Goal: Ask a question: Seek information or help from site administrators or community

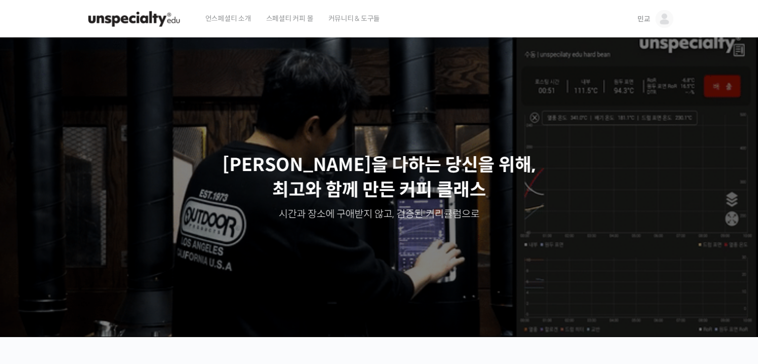
click at [661, 14] on img at bounding box center [664, 19] width 18 height 18
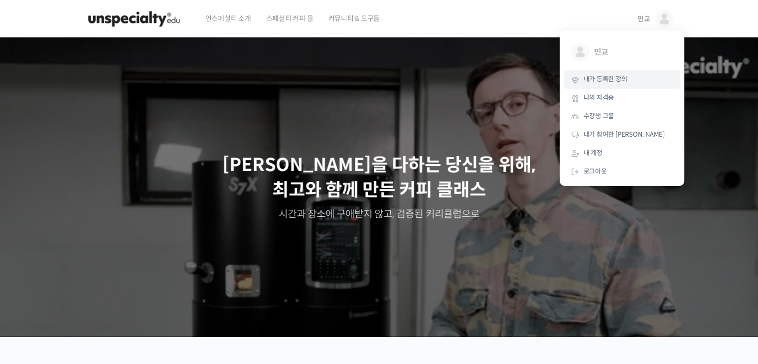
click at [624, 86] on link "내가 등록한 강의" at bounding box center [622, 79] width 117 height 18
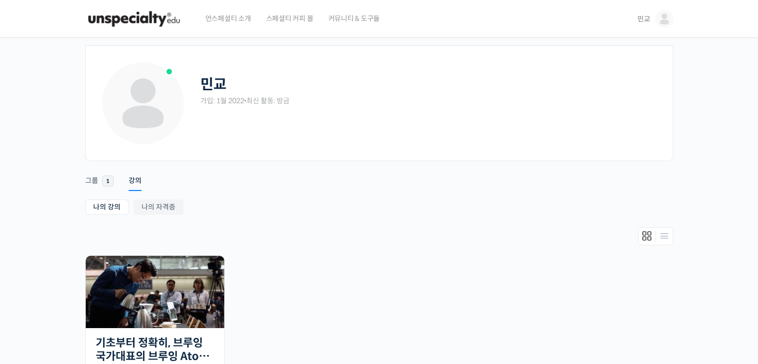
click at [153, 19] on img at bounding box center [134, 19] width 98 height 30
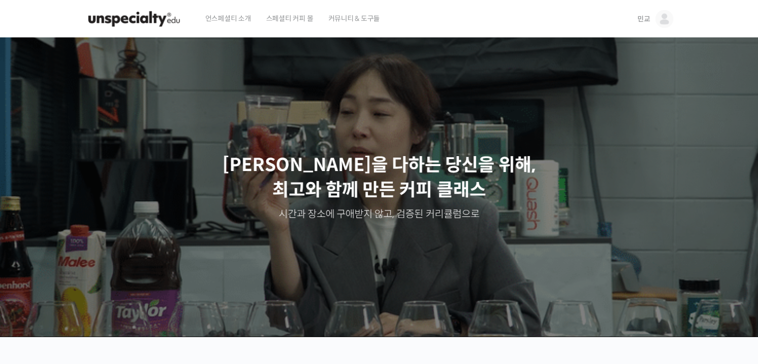
click at [663, 17] on img at bounding box center [664, 19] width 18 height 18
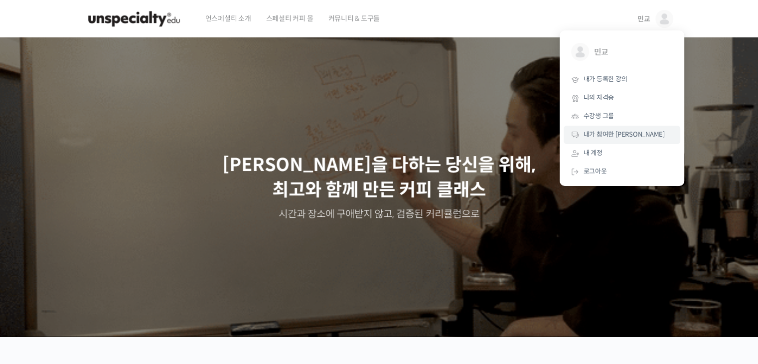
click at [606, 130] on span "내가 참여한 [PERSON_NAME]" at bounding box center [623, 134] width 81 height 8
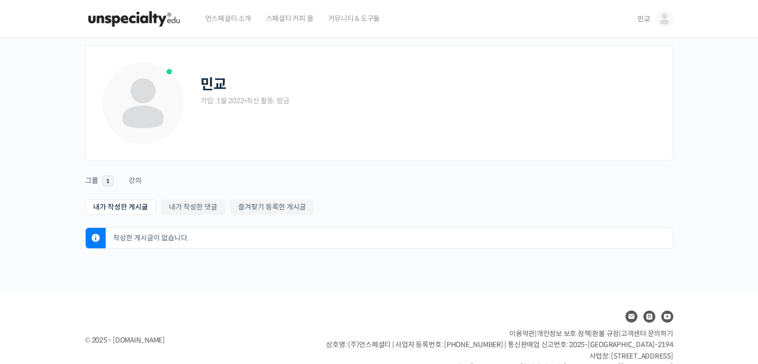
click at [345, 20] on span "커뮤니티 & 도구들" at bounding box center [354, 19] width 52 height 38
click at [151, 24] on img at bounding box center [134, 19] width 98 height 30
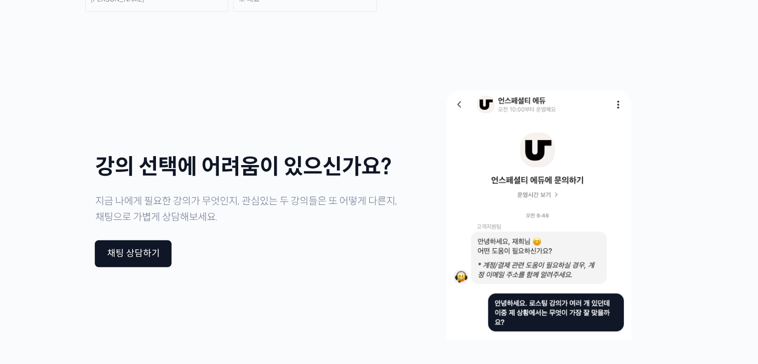
scroll to position [2479, 0]
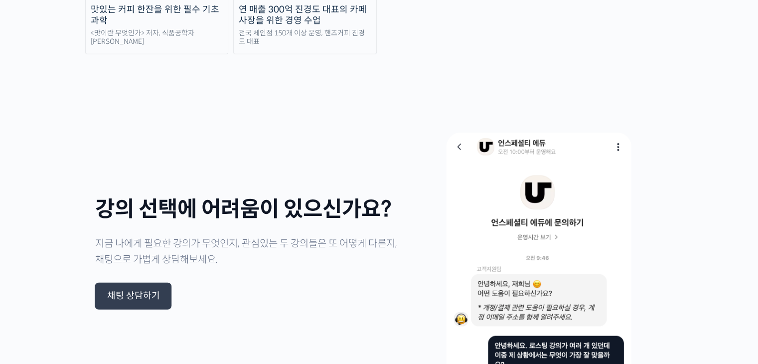
click at [143, 283] on div "채팅 상담하기" at bounding box center [133, 296] width 77 height 27
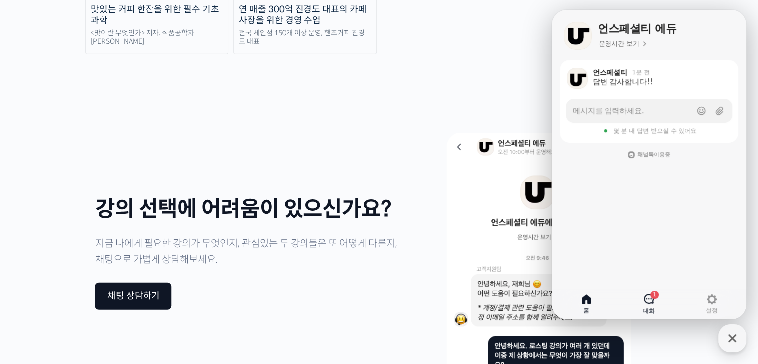
click at [652, 299] on icon at bounding box center [649, 298] width 12 height 12
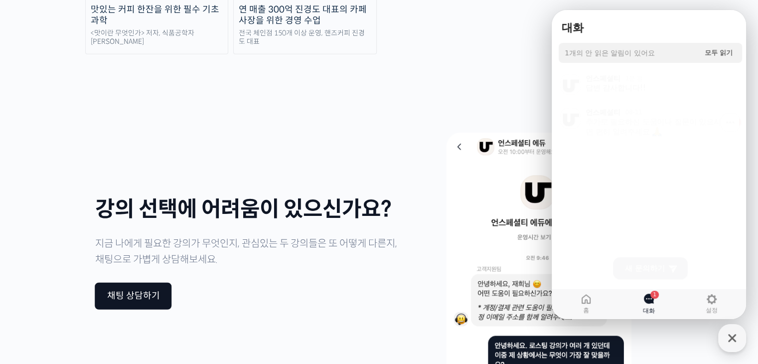
click at [669, 124] on div "추가로 필요하신 도움이나 질문이 있으시면 편히 알려주세요" at bounding box center [656, 124] width 142 height 20
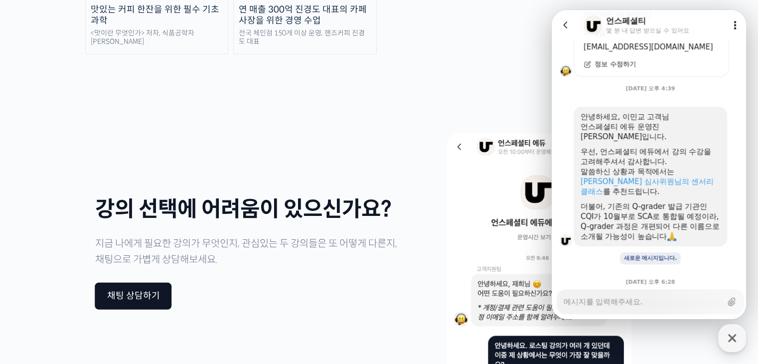
scroll to position [408, 0]
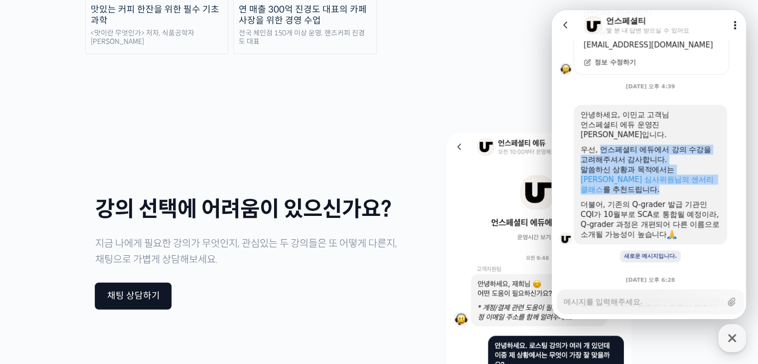
drag, startPoint x: 600, startPoint y: 136, endPoint x: 710, endPoint y: 177, distance: 116.5
click at [710, 177] on div "안녕하세요, 이민교 고객님 언스페셜티 에듀 운영진 양욱진입니다. 우선, 언스페셜티 에듀에서 강의 수강을 고려해주셔서 감사합니다. 말씀하신 상황…" at bounding box center [650, 175] width 140 height 130
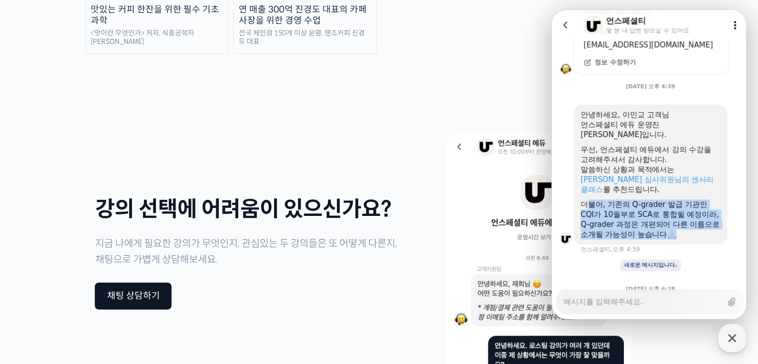
drag, startPoint x: 692, startPoint y: 215, endPoint x: 586, endPoint y: 184, distance: 109.9
click at [586, 199] on div "더불어, 기존의 Q-grader 발급 기관인 CQI가 10월부로 SCA로 통합될 예정이라, Q-grader 과정은 개편되어 다른 이름으로 소개…" at bounding box center [650, 219] width 140 height 40
drag, startPoint x: 584, startPoint y: 184, endPoint x: 686, endPoint y: 217, distance: 106.5
click at [686, 217] on div "더불어, 기존의 Q-grader 발급 기관인 CQI가 10월부로 SCA로 통합될 예정이라, Q-grader 과정은 개편되어 다른 이름으로 소개…" at bounding box center [650, 219] width 140 height 40
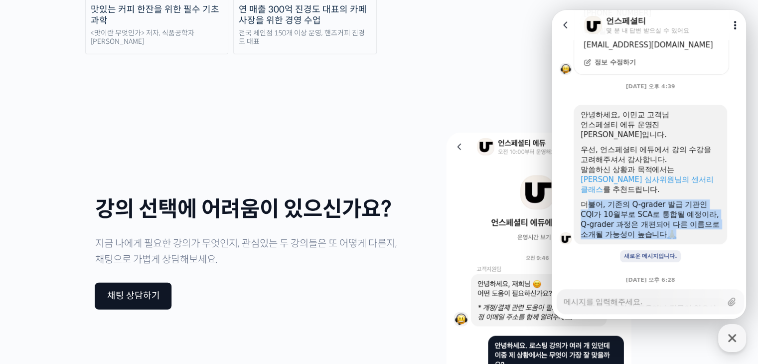
click at [694, 213] on div "더불어, 기존의 Q-grader 발급 기관인 CQI가 10월부로 SCA로 통합될 예정이라, Q-grader 과정은 개편되어 다른 이름으로 소개…" at bounding box center [650, 219] width 140 height 40
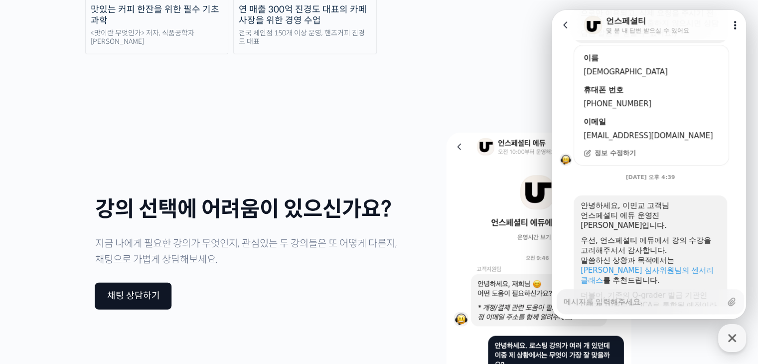
scroll to position [466, 0]
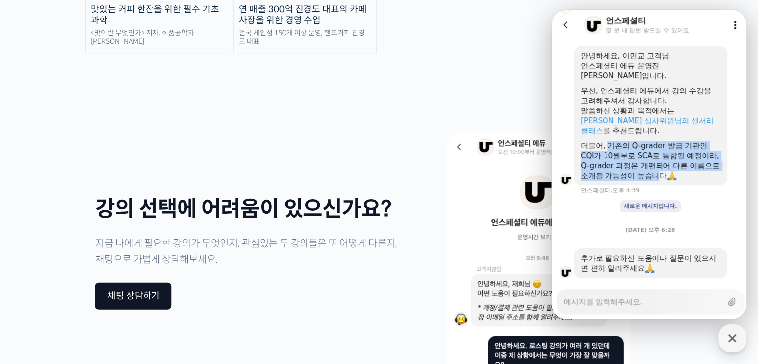
drag, startPoint x: 608, startPoint y: 128, endPoint x: 672, endPoint y: 150, distance: 67.1
click at [672, 150] on div "더불어, 기존의 Q-grader 발급 기관인 CQI가 10월부로 SCA로 통합될 예정이라, Q-grader 과정은 개편되어 다른 이름으로 소개…" at bounding box center [650, 161] width 140 height 40
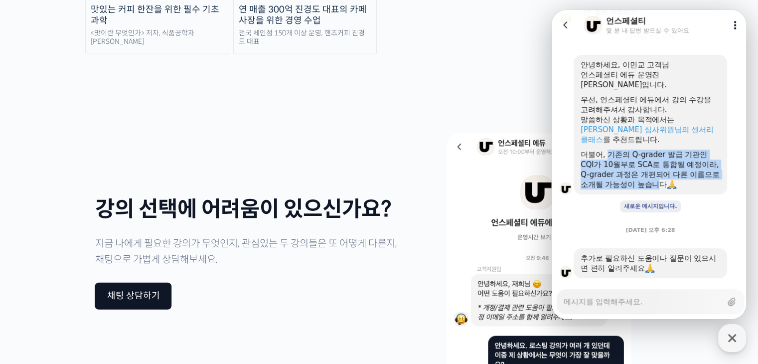
click at [660, 152] on div "더불어, 기존의 Q-grader 발급 기관인 CQI가 10월부로 SCA로 통합될 예정이라, Q-grader 과정은 개편되어 다른 이름으로 소개…" at bounding box center [650, 169] width 140 height 40
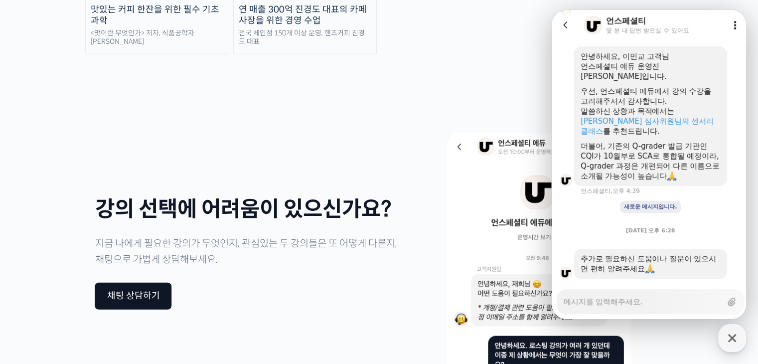
scroll to position [466, 0]
drag, startPoint x: 641, startPoint y: 137, endPoint x: 677, endPoint y: 154, distance: 39.7
click at [677, 154] on div "더불어, 기존의 Q-grader 발급 기관인 CQI가 10월부로 SCA로 통합될 예정이라, Q-grader 과정은 개편되어 다른 이름으로 소개…" at bounding box center [650, 161] width 140 height 40
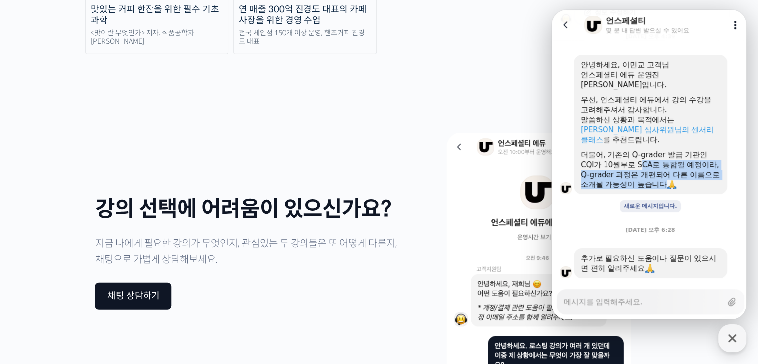
click at [676, 180] on img at bounding box center [671, 184] width 9 height 9
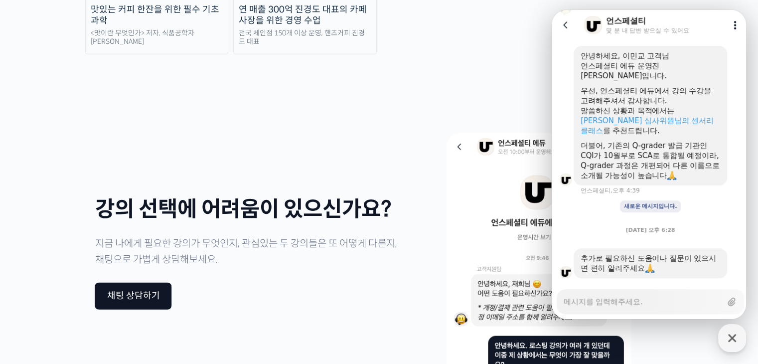
click at [690, 167] on div "안녕하세요, 이민교 고객님 언스페셜티 에듀 운영진 양욱진입니다. 우선, 언스페셜티 에듀에서 강의 수강을 고려해주셔서 감사합니다. 말씀하신 상황…" at bounding box center [650, 120] width 197 height 148
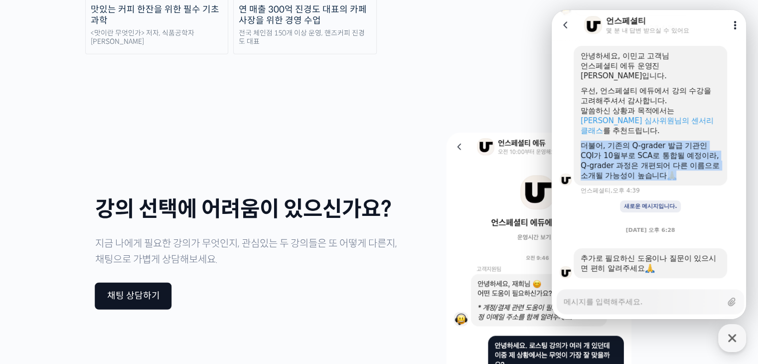
drag, startPoint x: 591, startPoint y: 126, endPoint x: 690, endPoint y: 154, distance: 102.7
click at [690, 154] on div "더불어, 기존의 Q-grader 발급 기관인 CQI가 10월부로 SCA로 통합될 예정이라, Q-grader 과정은 개편되어 다른 이름으로 소개…" at bounding box center [650, 161] width 140 height 40
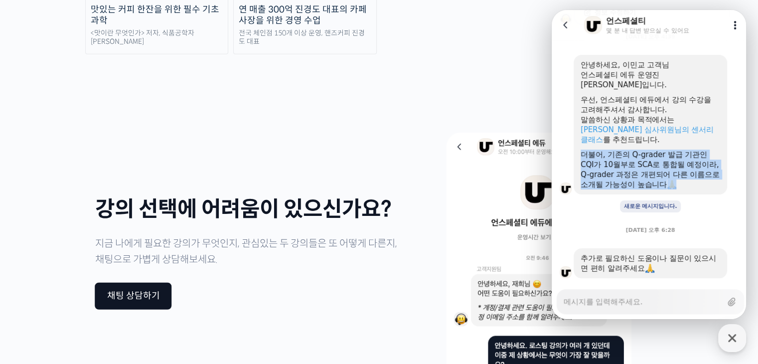
click at [690, 154] on div "더불어, 기존의 Q-grader 발급 기관인 CQI가 10월부로 SCA로 통합될 예정이라, Q-grader 과정은 개편되어 다른 이름으로 소개…" at bounding box center [650, 169] width 140 height 40
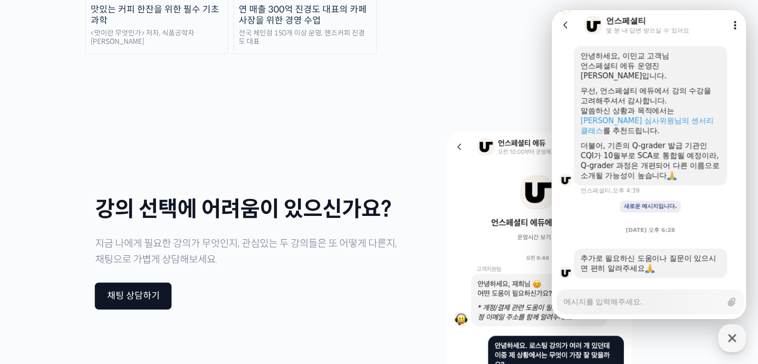
click at [644, 297] on textarea "Messenger Input Textarea" at bounding box center [643, 297] width 158 height 17
type textarea "x"
type textarea "ㅎ"
type textarea "x"
type textarea "호"
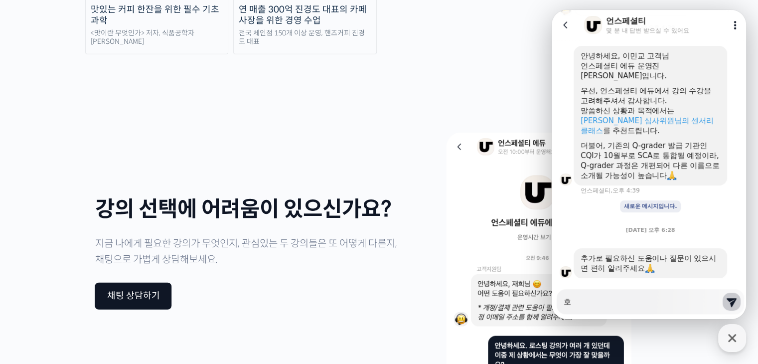
type textarea "x"
type textarea "혹"
type textarea "x"
type textarea "혻"
type textarea "x"
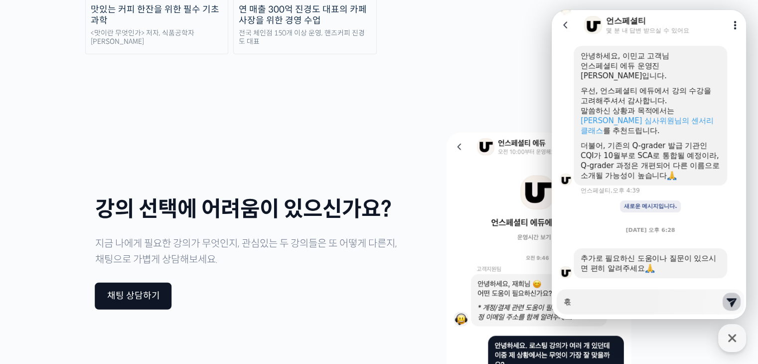
type textarea "혹시"
type textarea "x"
type textarea "혹시"
type textarea "x"
type textarea "혹시"
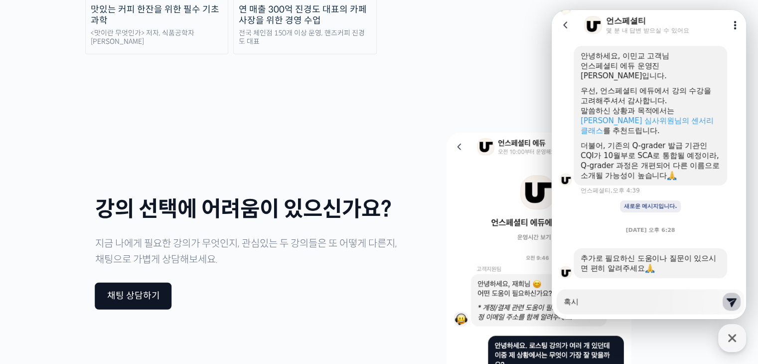
type textarea "x"
type textarea "혹시 ㅋ"
type textarea "x"
type textarea "혹시"
type textarea "x"
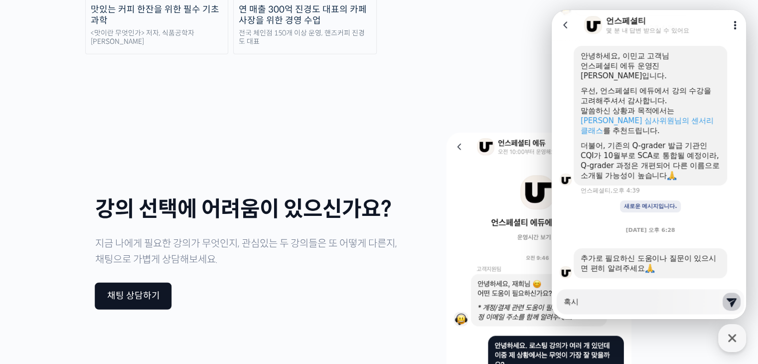
type textarea "혹시 ㅋ"
type textarea "x"
type textarea "혹시 큐"
type textarea "x"
type textarea "혹시 큑"
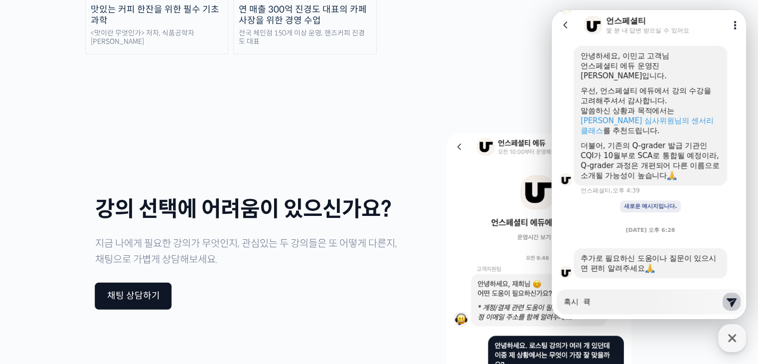
type textarea "x"
type textarea "혹시 큐그"
type textarea "x"
type textarea "혹시 큐글"
type textarea "x"
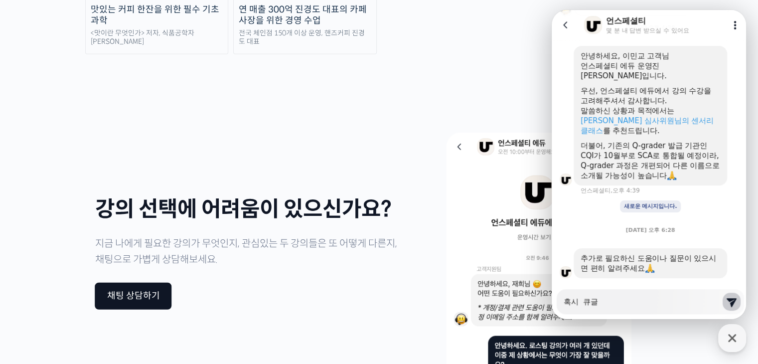
type textarea "혹시 큐그레"
type textarea "x"
type textarea "혹시 큐그레이"
type textarea "x"
type textarea "혹시 큐그레읻"
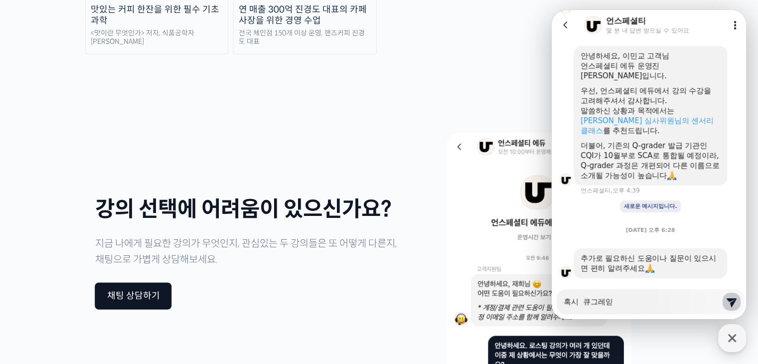
type textarea "x"
type textarea "혹시 큐그레이더"
type textarea "x"
type textarea "혹시 큐그레이더"
type textarea "x"
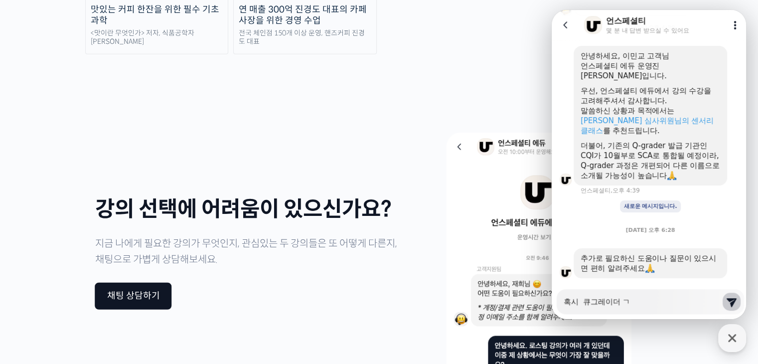
type textarea "혹시 큐그레이더 고"
type textarea "x"
type textarea "혹시 큐그레이더 ㄱ"
type textarea "x"
type textarea "혹시 큐그레이더 ㄱㅈ"
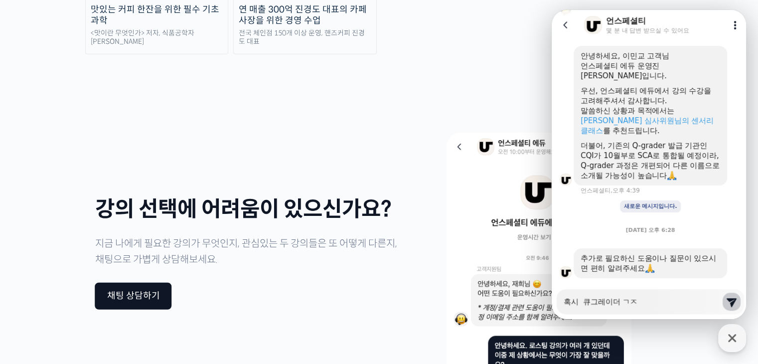
type textarea "x"
type textarea "혹시 큐그레이더 ㄱ자"
type textarea "x"
type textarea "혹시 큐그레이더 ㄱ자겨"
type textarea "x"
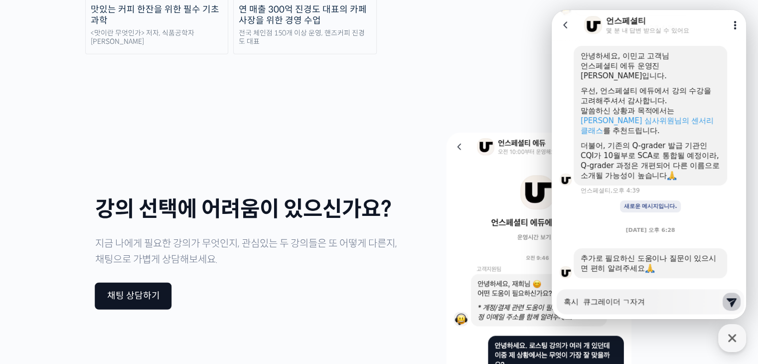
type textarea "혹시 큐그레이더 ㄱ자격"
type textarea "x"
type textarea "혹시 큐그레이더 ㄱ자겨"
type textarea "x"
type textarea "혹시 큐그레이더 ㄱ자ㄱ"
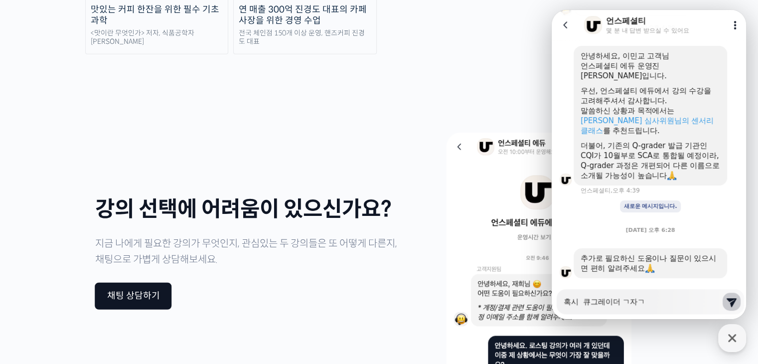
type textarea "x"
type textarea "혹시 큐그레이더 ㄱ자"
type textarea "x"
type textarea "혹시 큐그레이더 ㄱ"
type textarea "x"
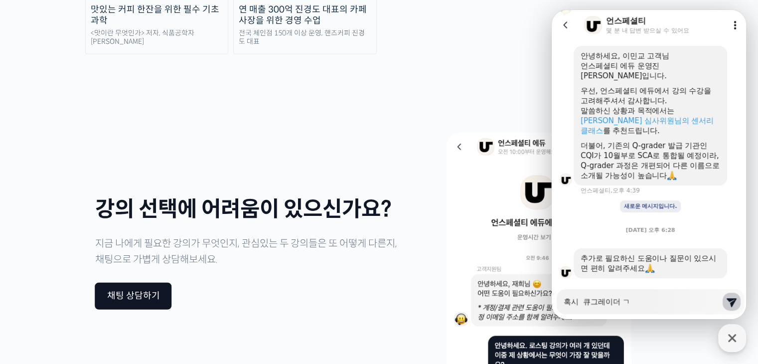
type textarea "혹시 큐그레이더"
type textarea "x"
type textarea "혹시 큐그레이더"
type textarea "x"
type textarea "혹시 큐그레이"
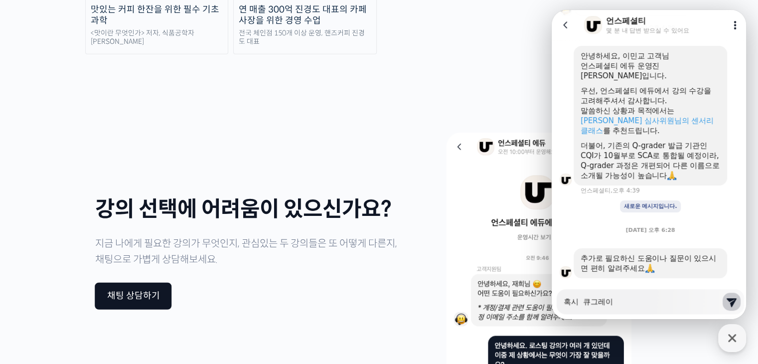
type textarea "x"
type textarea "혹시 큐그레"
type textarea "x"
type textarea "혹시 큐그"
type textarea "x"
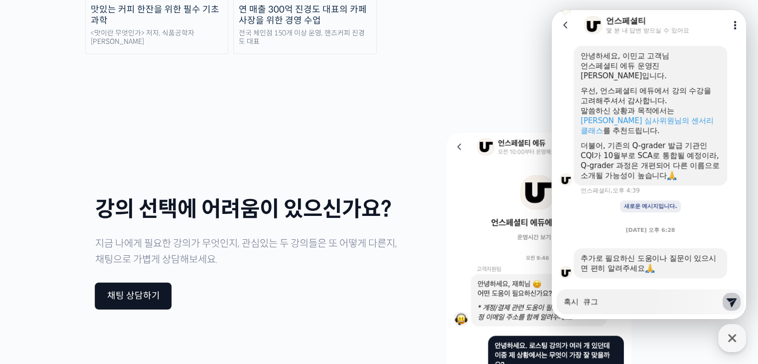
type textarea "혹시 큐"
type textarea "x"
type textarea "혹시"
type textarea "x"
type textarea "혹시"
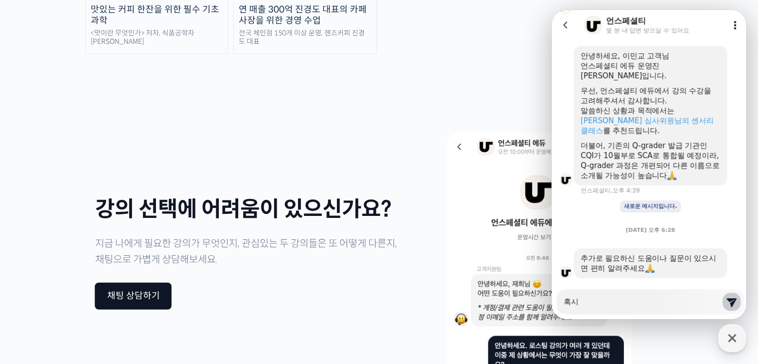
type textarea "x"
type textarea "혹시"
type textarea "x"
type textarea "혹"
type textarea "x"
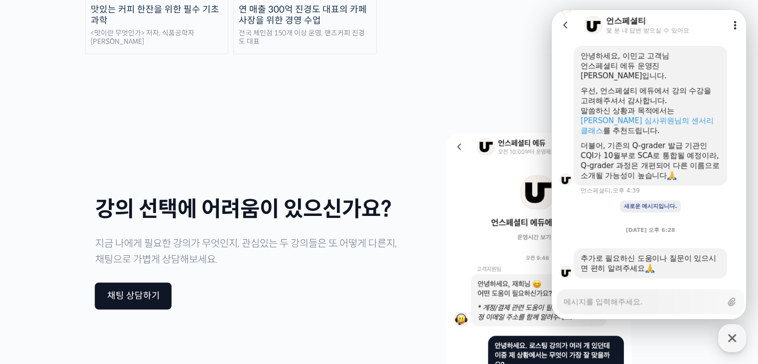
type textarea "x"
type textarea "ㄱ"
type textarea "x"
type textarea "그"
type textarea "x"
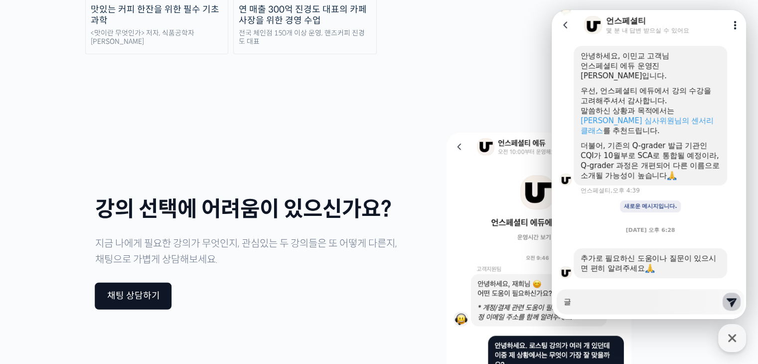
type textarea "그러"
type textarea "x"
type textarea "그럼"
type textarea "x"
type textarea "그러며"
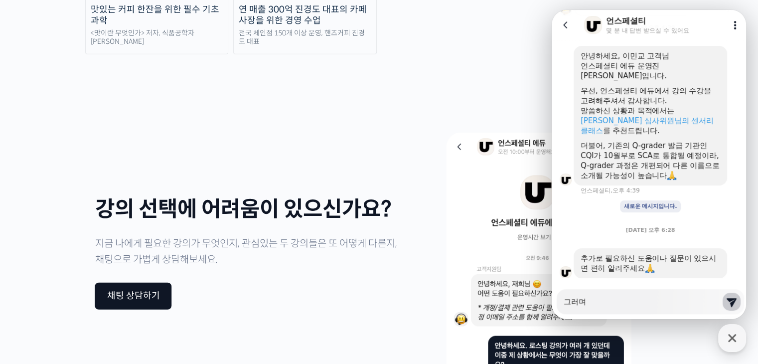
type textarea "x"
type textarea "그러면"
type textarea "x"
type textarea "그러며"
type textarea "x"
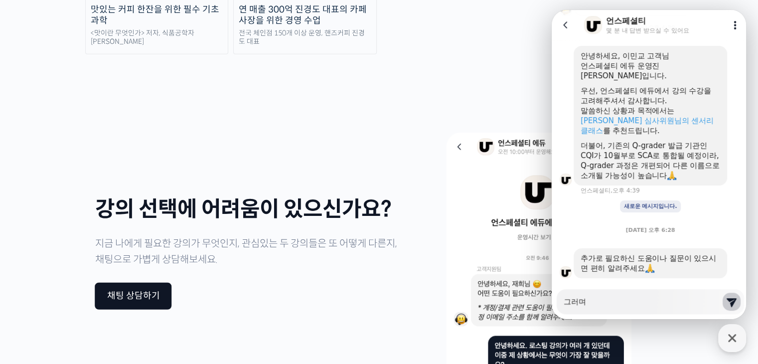
type textarea "그러ㅁ"
type textarea "x"
type textarea "그러"
type textarea "x"
type textarea "그"
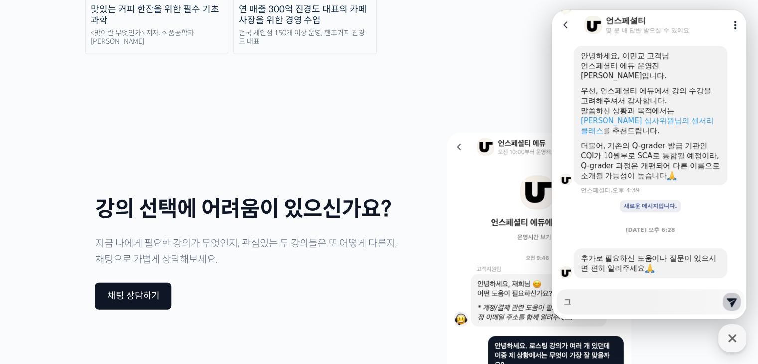
type textarea "x"
type textarea "1"
type textarea "x"
type textarea "10"
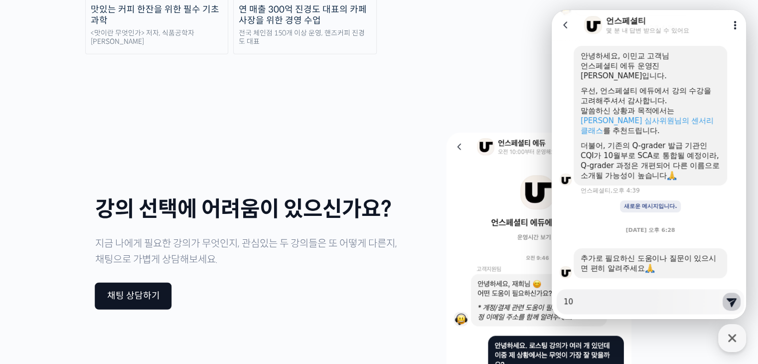
type textarea "x"
type textarea "10ㅇ"
type textarea "x"
type textarea "10우"
type textarea "x"
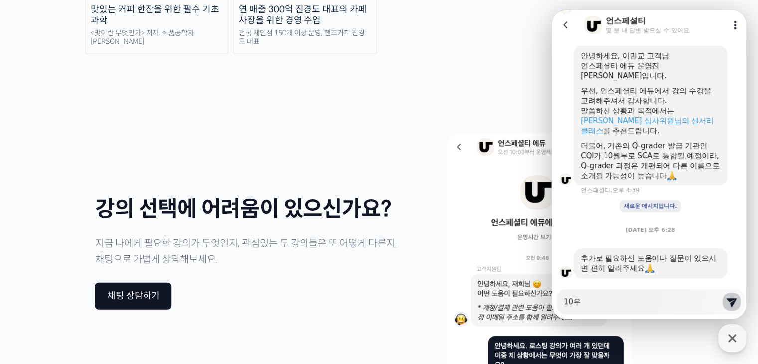
type textarea "10워"
type textarea "x"
type textarea "10월"
type textarea "x"
type textarea "10웗"
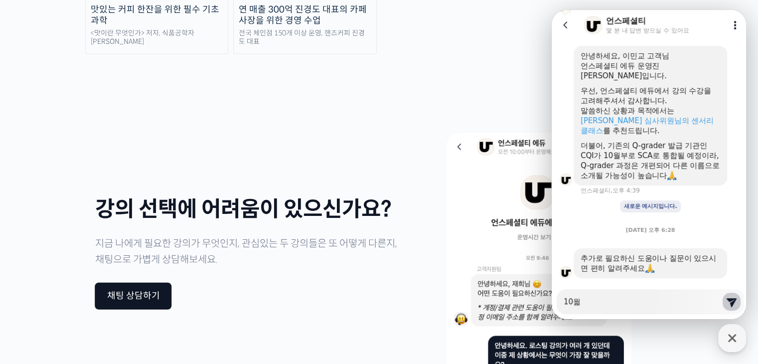
type textarea "x"
type textarea "10월부"
type textarea "x"
type textarea "10월붙"
type textarea "x"
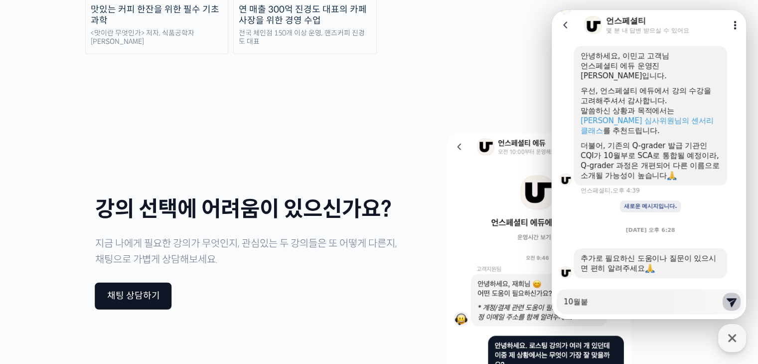
type textarea "10월부터"
type textarea "x"
type textarea "10월부터ㅡ"
type textarea "x"
type textarea "10월부터ㅡㄴ"
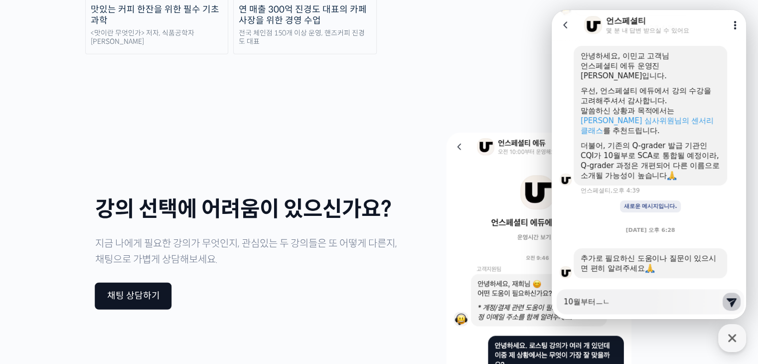
type textarea "x"
type textarea "10월부터ㅡ"
type textarea "x"
type textarea "10월부터"
type textarea "x"
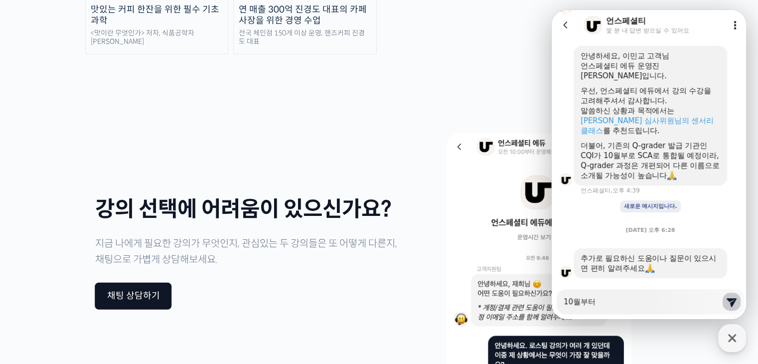
type textarea "10월부터ㄴ"
type textarea "x"
type textarea "10월부터느"
type textarea "x"
type textarea "10월부터는"
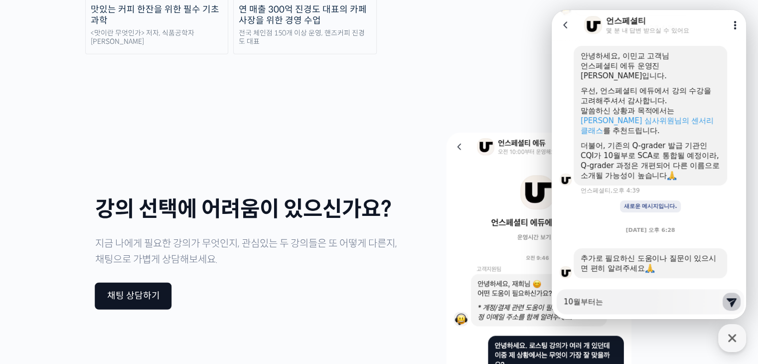
type textarea "x"
type textarea "10월부터는 c"
type textarea "x"
type textarea "10월부터는"
type textarea "x"
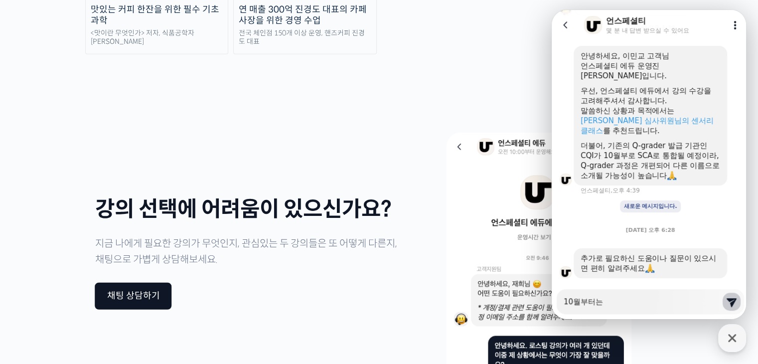
type textarea "10월부터는 s"
type textarea "x"
type textarea "10월부터는 sc"
type textarea "x"
type textarea "10월부터는 sca"
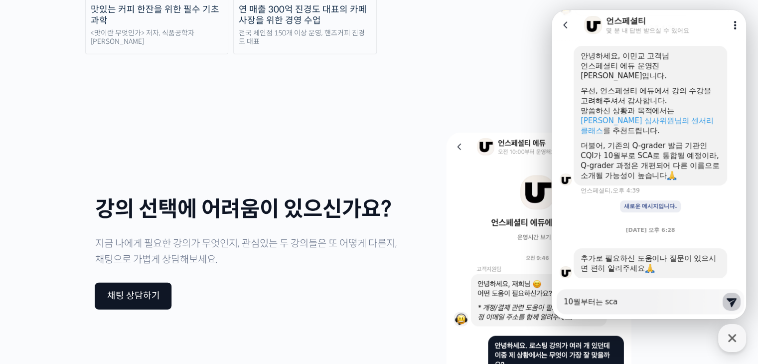
type textarea "x"
type textarea "10월부터는 sc"
type textarea "x"
type textarea "10월부터는 s"
type textarea "x"
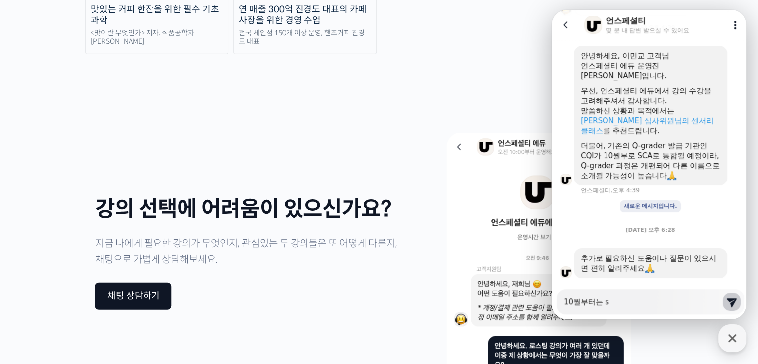
type textarea "10월부터는"
type textarea "x"
type textarea "10월부터는 s"
type textarea "x"
type textarea "10월부터는"
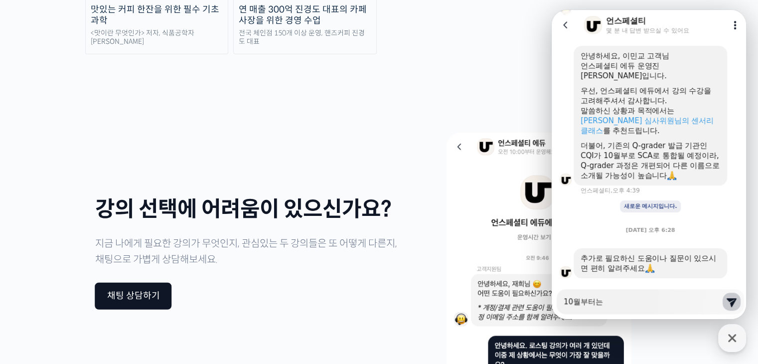
type textarea "x"
type textarea "10월부터는 S"
type textarea "x"
type textarea "10월부터는 SC"
type textarea "x"
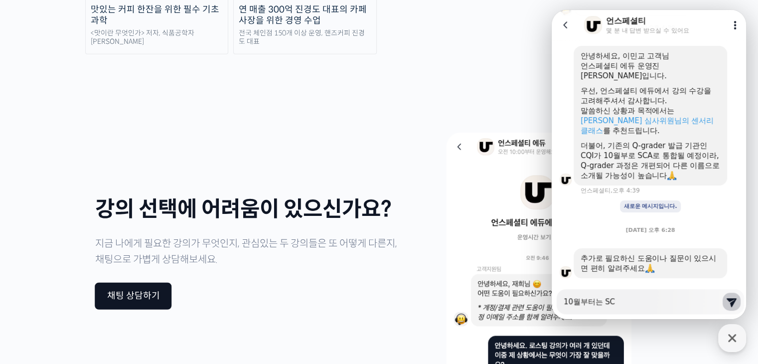
type textarea "10월부터는 SCA"
type textarea "x"
type textarea "10월부터는 SCAㅇ"
type textarea "x"
type textarea "10월부터는 SCA에"
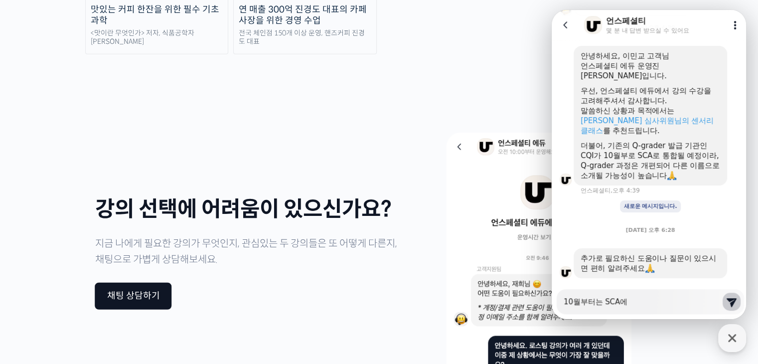
type textarea "x"
type textarea "10월부터는 SCA엣"
type textarea "x"
type textarea "10월부터는 SCA에서"
type textarea "x"
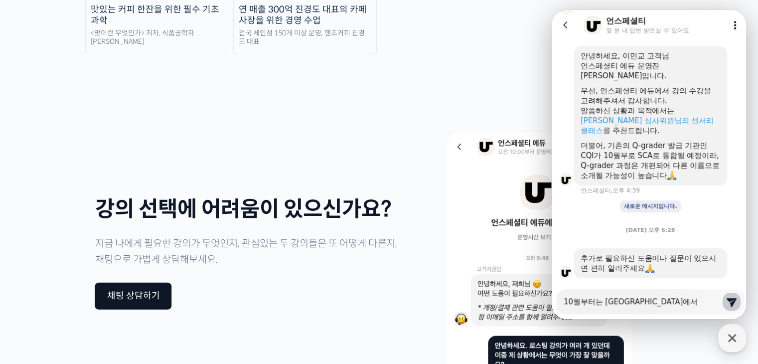
type textarea "10월부터는 SCA에서"
type textarea "x"
type textarea "10월부터는 SCA에서 Q"
type textarea "x"
type textarea "10월부터는 SCA에서"
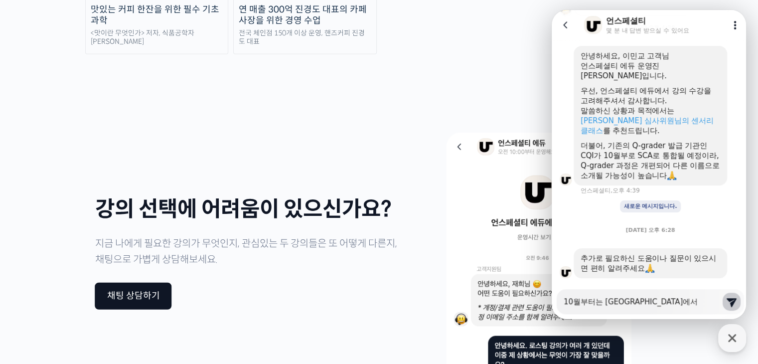
type textarea "x"
type textarea "10월부터는 SCA에서 ㅂ"
type textarea "x"
type textarea "10월부터는 SCA에서"
type textarea "x"
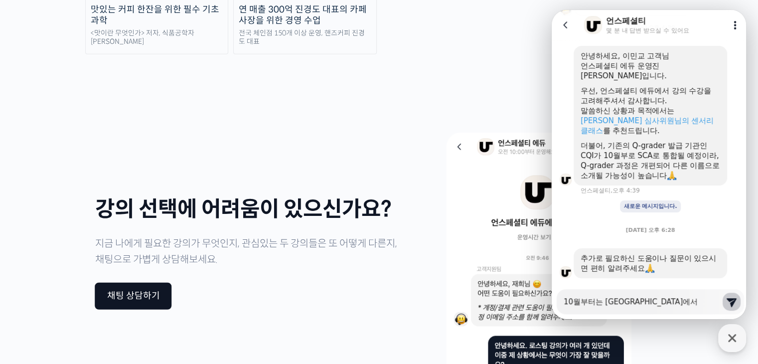
type textarea "10월부터는 SCA에서 ㅋ"
type textarea "x"
type textarea "10월부터는 SCA에서 큐"
type textarea "x"
type textarea "10월부터는 SCA에서 큑"
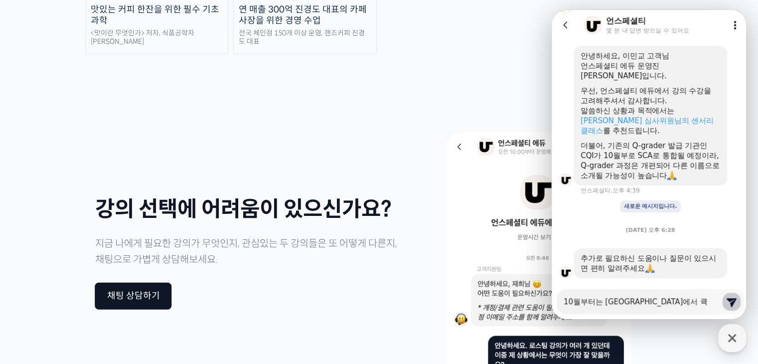
type textarea "x"
type textarea "10월부터는 SCA에서 큐그"
type textarea "x"
type textarea "10월부터는 SCA에서 큐글"
type textarea "x"
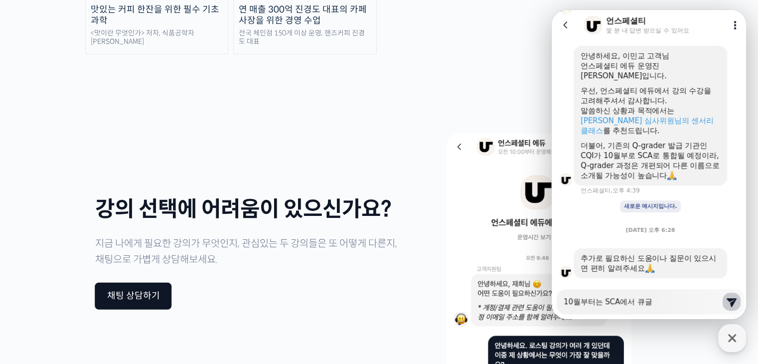
type textarea "10월부터는 SCA에서 큐그레"
type textarea "x"
type textarea "10월부터는 SCA에서 큐그렝"
type textarea "x"
type textarea "10월부터는 SCA에서 큐그레이"
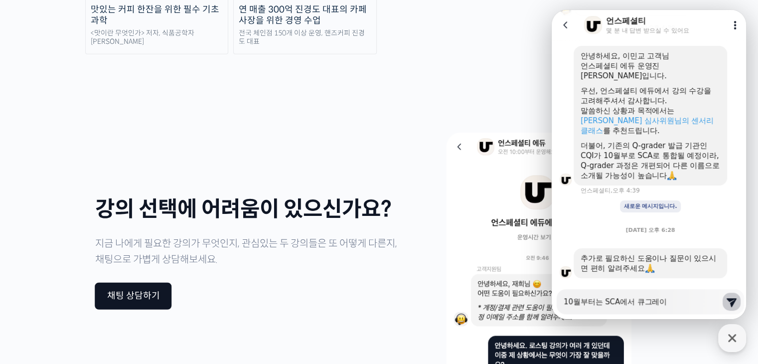
type textarea "x"
type textarea "10월부터는 SCA에서 큐그레읻"
type textarea "x"
type textarea "10월부터는 SCA에서 큐그레이더"
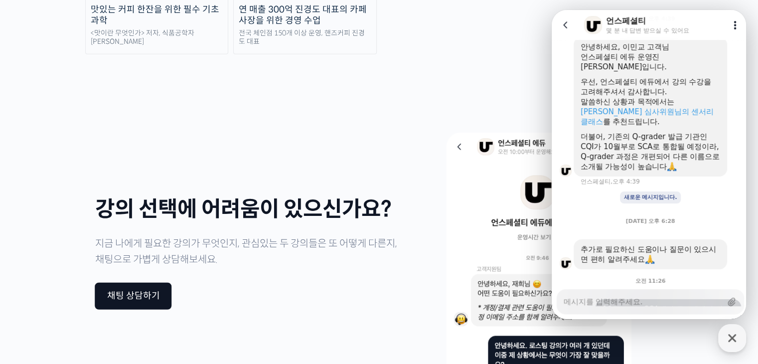
scroll to position [526, 0]
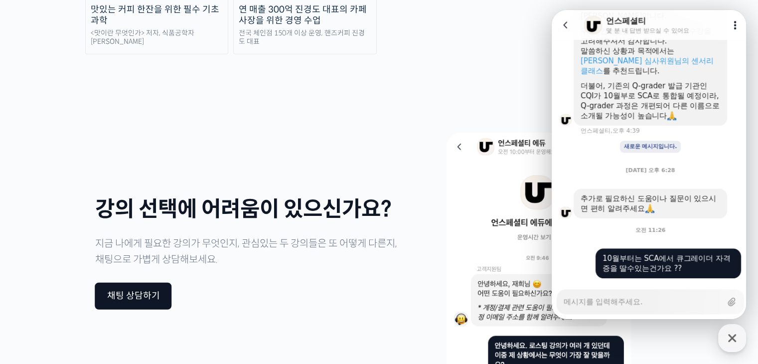
click at [560, 20] on button "Go to previous page" at bounding box center [570, 25] width 26 height 20
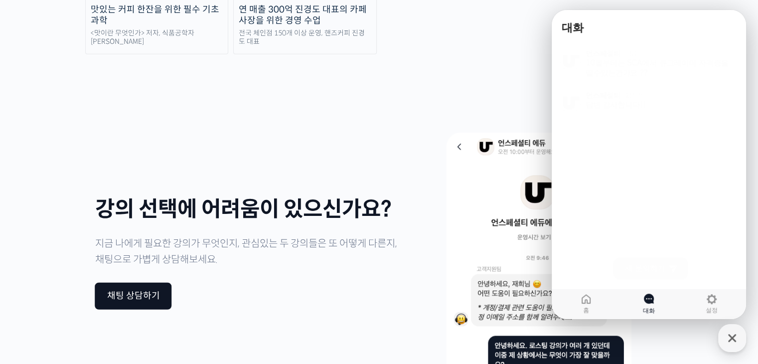
click at [405, 119] on div "강의 선택에 어려움이 있으신가요? 지금 나에게 필요한 강의가 무엇인지, 관심있는 두 강의들은 또 어떻게 다른지, 채팅으로 가볍게 상담해보세요.…" at bounding box center [379, 253] width 568 height 269
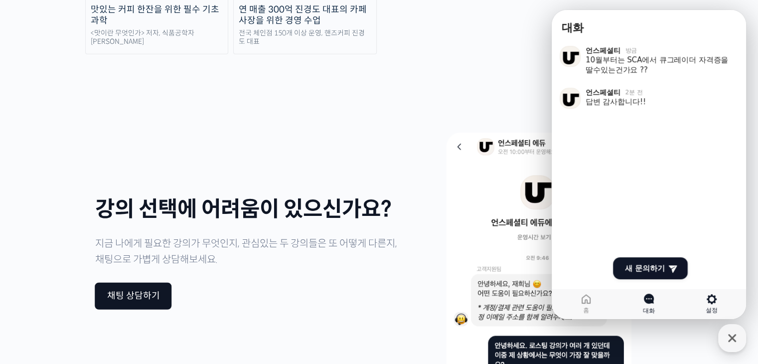
click at [707, 303] on icon at bounding box center [712, 299] width 12 height 12
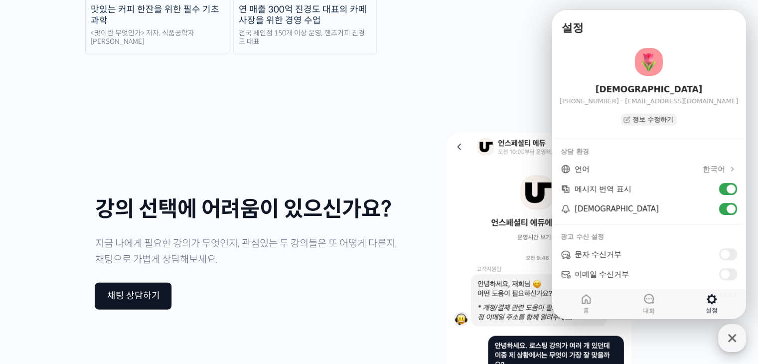
click at [733, 335] on icon "button" at bounding box center [732, 338] width 18 height 18
